Goal: Browse casually: Explore the website without a specific task or goal

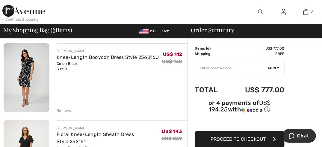
scroll to position [39, 0]
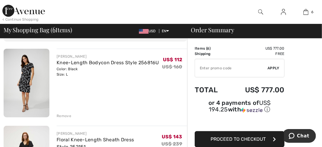
click at [41, 72] on img at bounding box center [27, 83] width 46 height 69
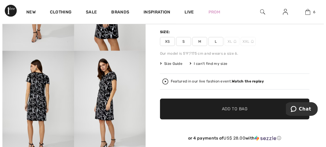
scroll to position [94, 0]
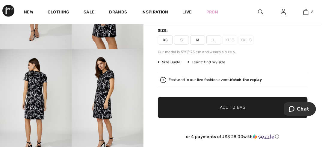
click at [40, 82] on img at bounding box center [36, 102] width 72 height 107
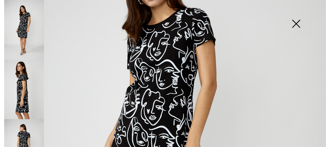
scroll to position [88, 0]
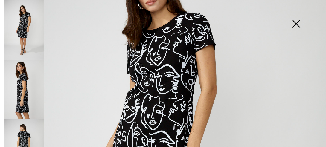
click at [21, 89] on img at bounding box center [24, 90] width 40 height 60
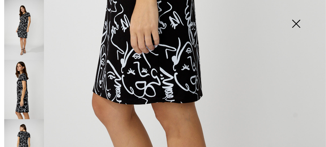
scroll to position [331, 0]
click at [27, 131] on img at bounding box center [24, 149] width 40 height 60
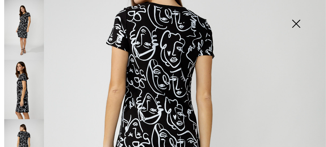
scroll to position [92, 0]
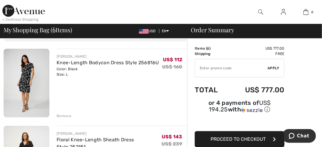
click at [29, 65] on img at bounding box center [27, 83] width 46 height 69
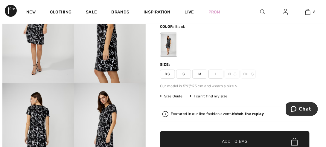
scroll to position [80, 0]
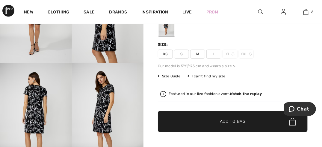
click at [168, 75] on span "Size Guide" at bounding box center [169, 76] width 22 height 5
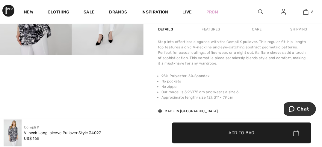
scroll to position [213, 0]
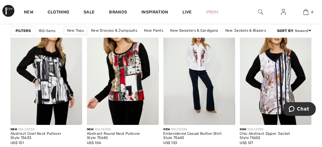
scroll to position [2097, 0]
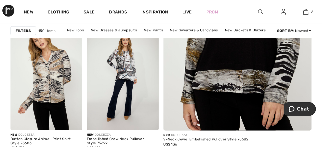
scroll to position [210, 0]
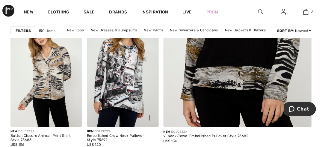
click at [124, 70] on img at bounding box center [123, 73] width 72 height 107
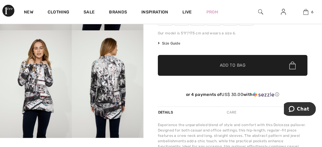
scroll to position [128, 0]
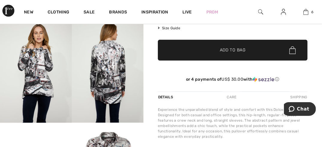
click at [106, 73] on img at bounding box center [108, 68] width 72 height 107
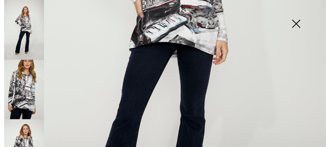
scroll to position [210, 0]
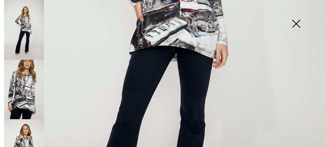
click at [14, 93] on img at bounding box center [24, 90] width 40 height 60
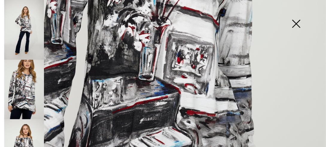
scroll to position [336, 0]
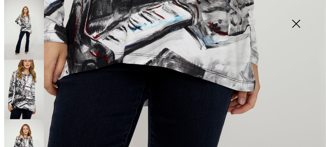
click at [18, 136] on img at bounding box center [24, 149] width 40 height 60
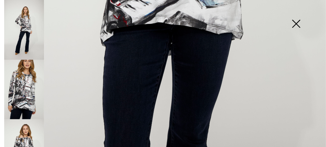
scroll to position [299, 0]
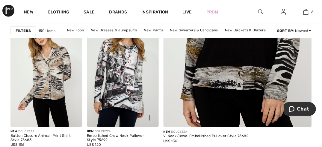
click at [133, 69] on img at bounding box center [123, 73] width 72 height 107
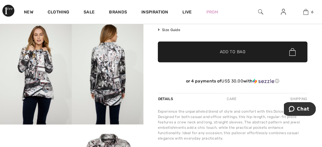
scroll to position [125, 0]
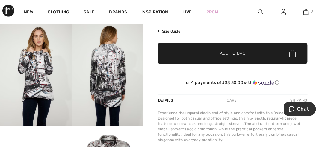
click at [119, 86] on img at bounding box center [108, 72] width 72 height 107
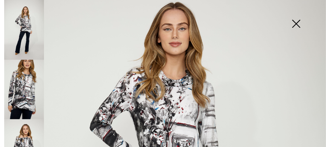
scroll to position [48, 0]
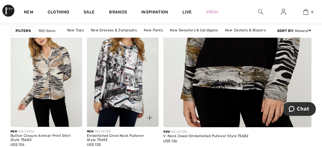
click at [115, 68] on img at bounding box center [123, 73] width 72 height 107
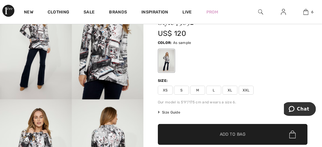
scroll to position [42, 0]
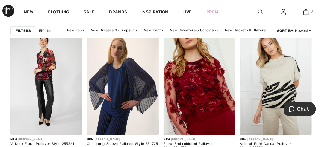
scroll to position [2097, 0]
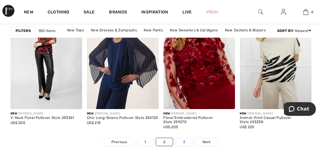
click at [185, 140] on link "3" at bounding box center [184, 142] width 16 height 8
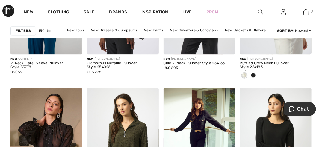
scroll to position [201, 0]
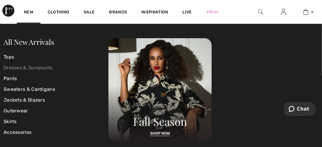
click at [21, 66] on link "Dresses & Jumpsuits" at bounding box center [56, 68] width 105 height 11
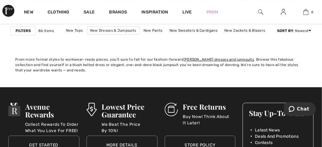
scroll to position [2173, 0]
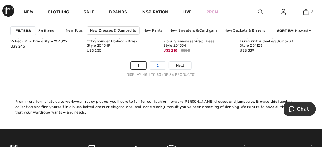
click at [155, 66] on link "2" at bounding box center [157, 66] width 16 height 8
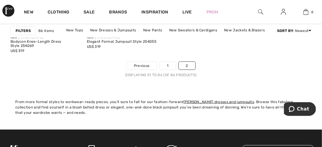
scroll to position [1710, 0]
